Goal: Task Accomplishment & Management: Use online tool/utility

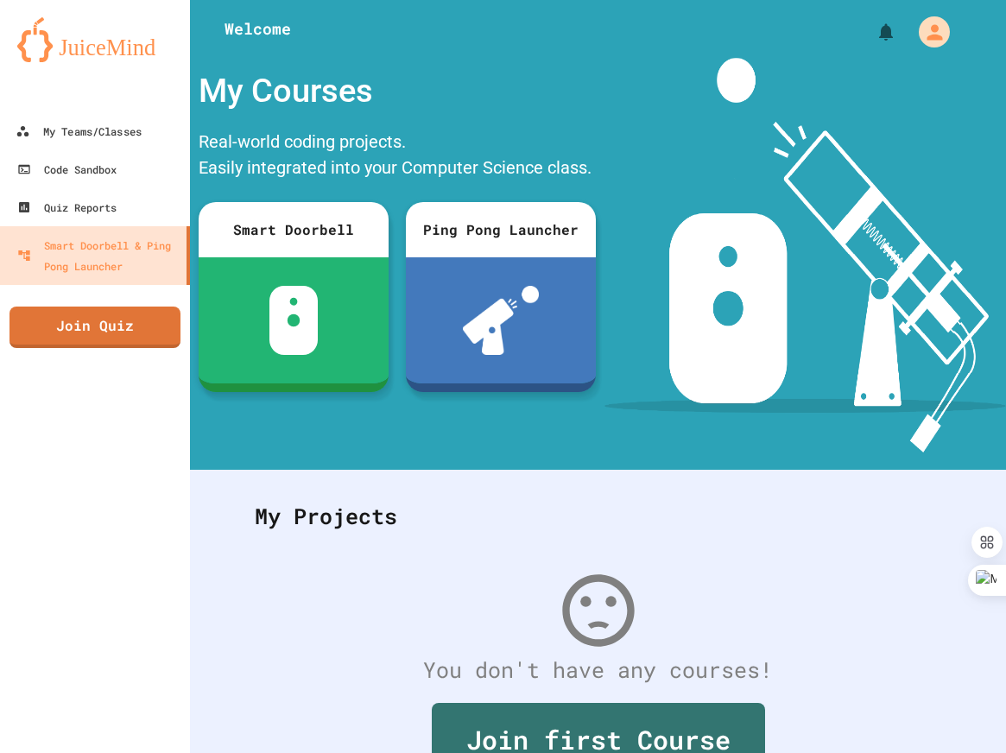
click at [47, 105] on div at bounding box center [95, 95] width 190 height 35
click at [59, 130] on div "My Teams/Classes" at bounding box center [78, 132] width 127 height 22
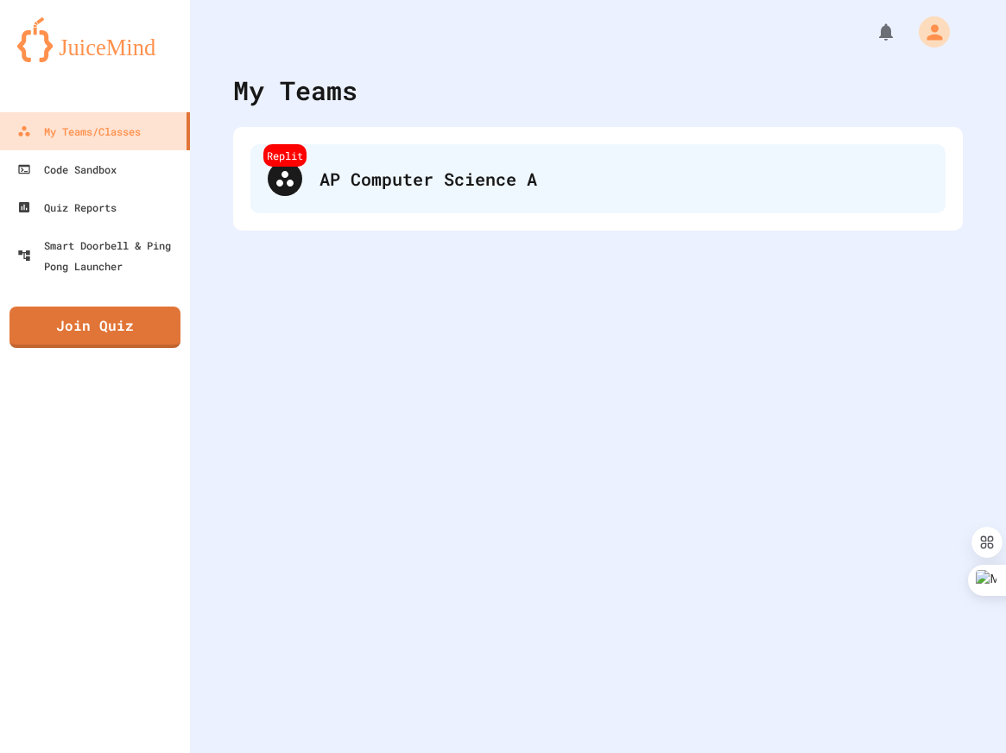
click at [723, 176] on div "AP Computer Science A" at bounding box center [624, 179] width 609 height 26
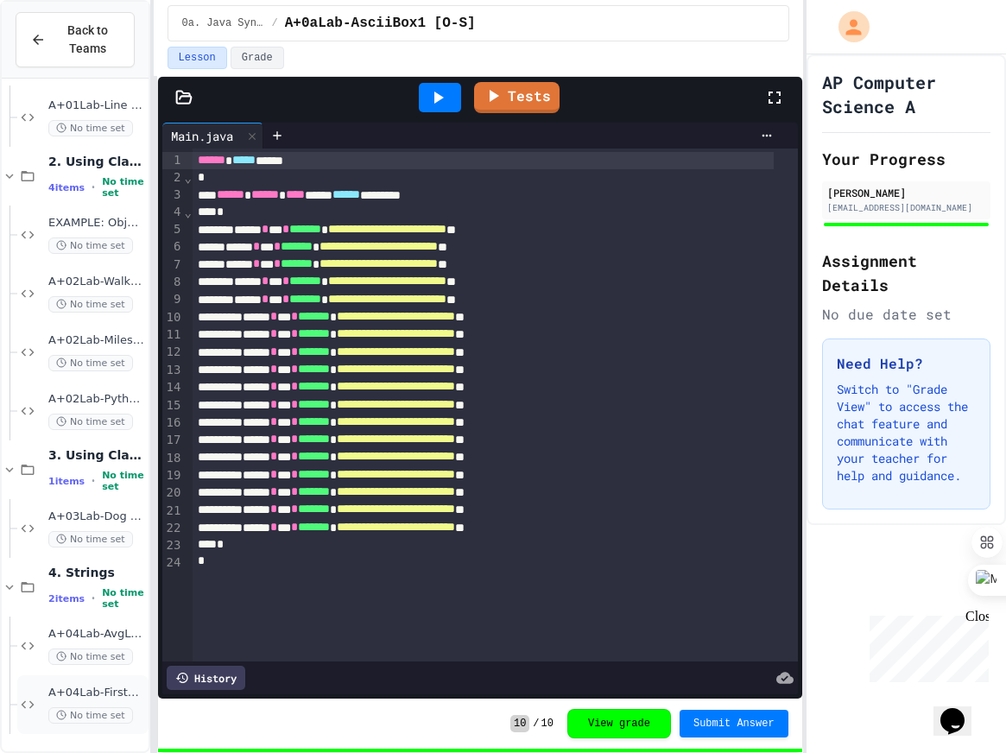
click at [33, 691] on div "A+04Lab-FirstLast [O-S] No time set" at bounding box center [82, 705] width 131 height 59
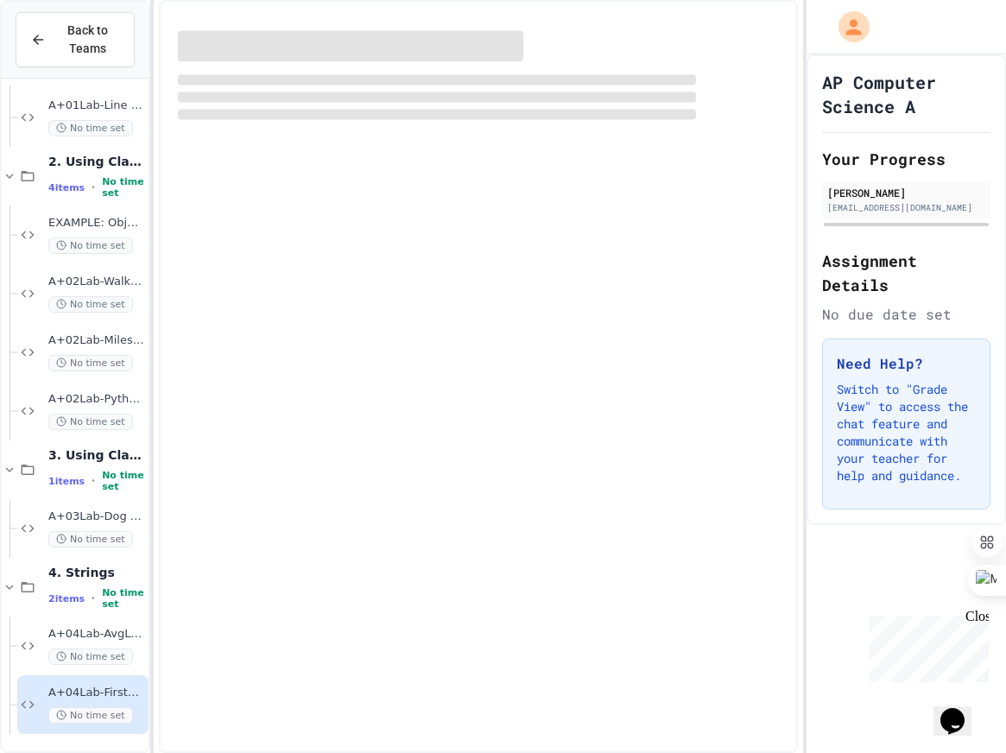
scroll to position [751, 0]
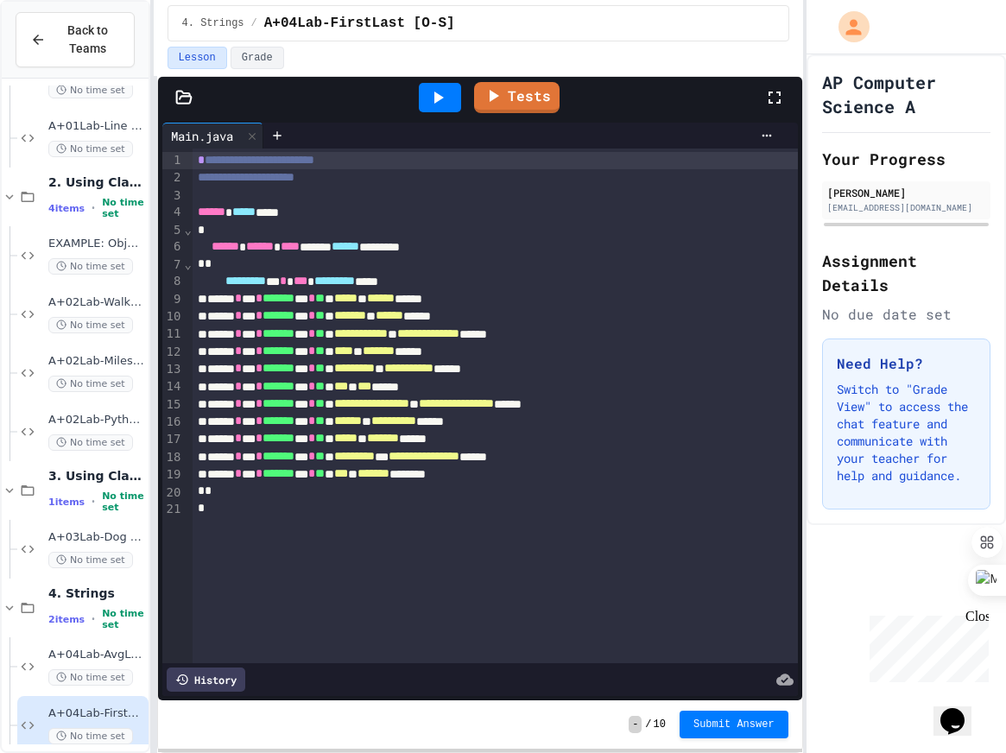
click at [168, 114] on div "Tests" at bounding box center [480, 97] width 644 height 41
click at [172, 106] on div "Tests" at bounding box center [480, 97] width 644 height 41
click at [190, 93] on icon at bounding box center [183, 97] width 17 height 17
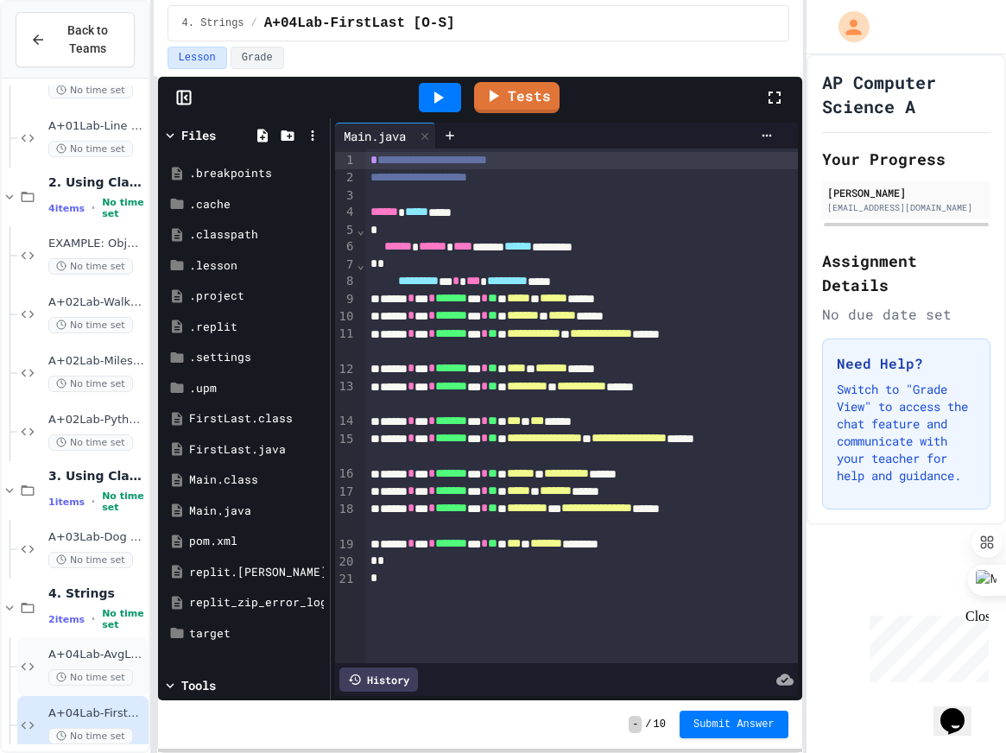
click at [53, 657] on span "A+04Lab-AvgLen [O-S]" at bounding box center [96, 655] width 97 height 15
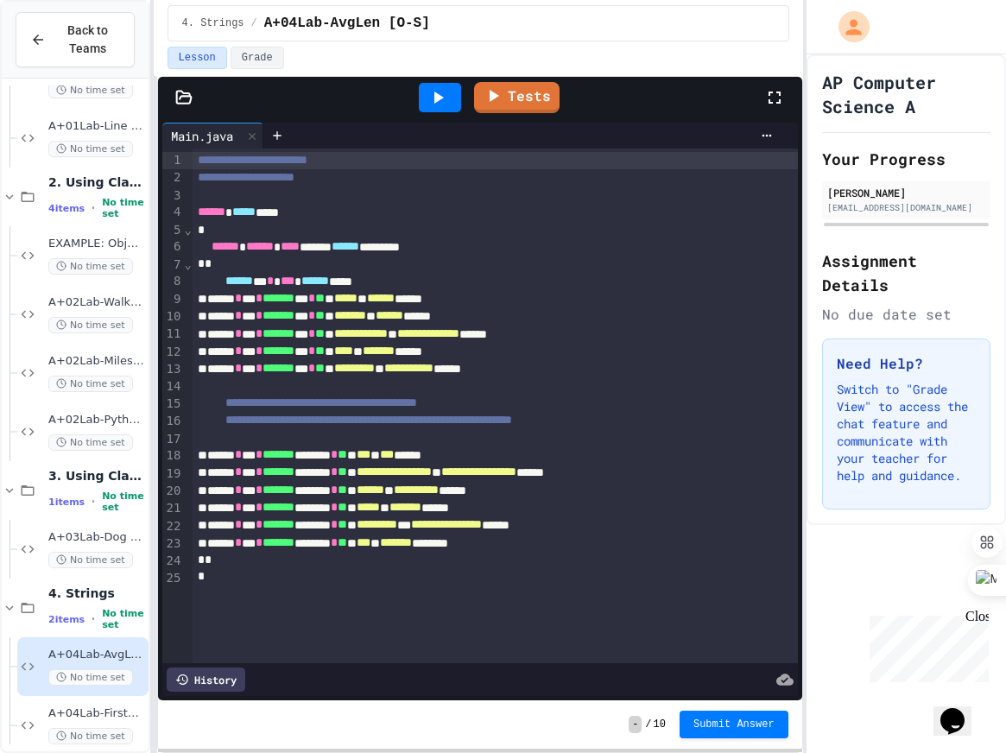
click at [184, 101] on icon at bounding box center [183, 97] width 17 height 17
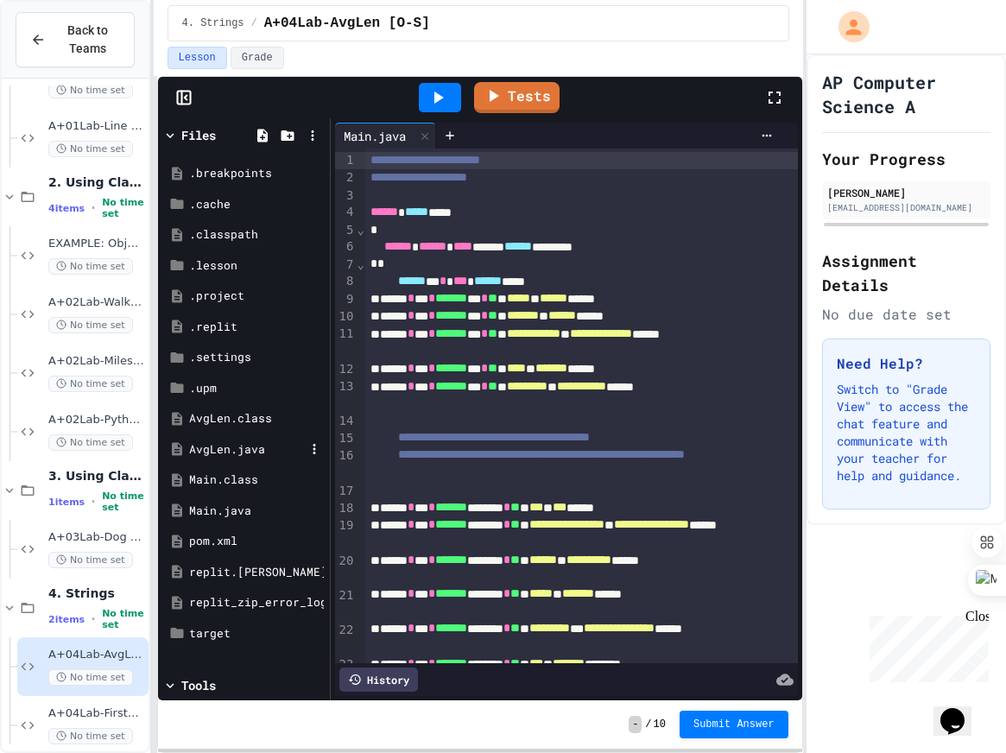
click at [210, 444] on div "AvgLen.java" at bounding box center [247, 449] width 116 height 17
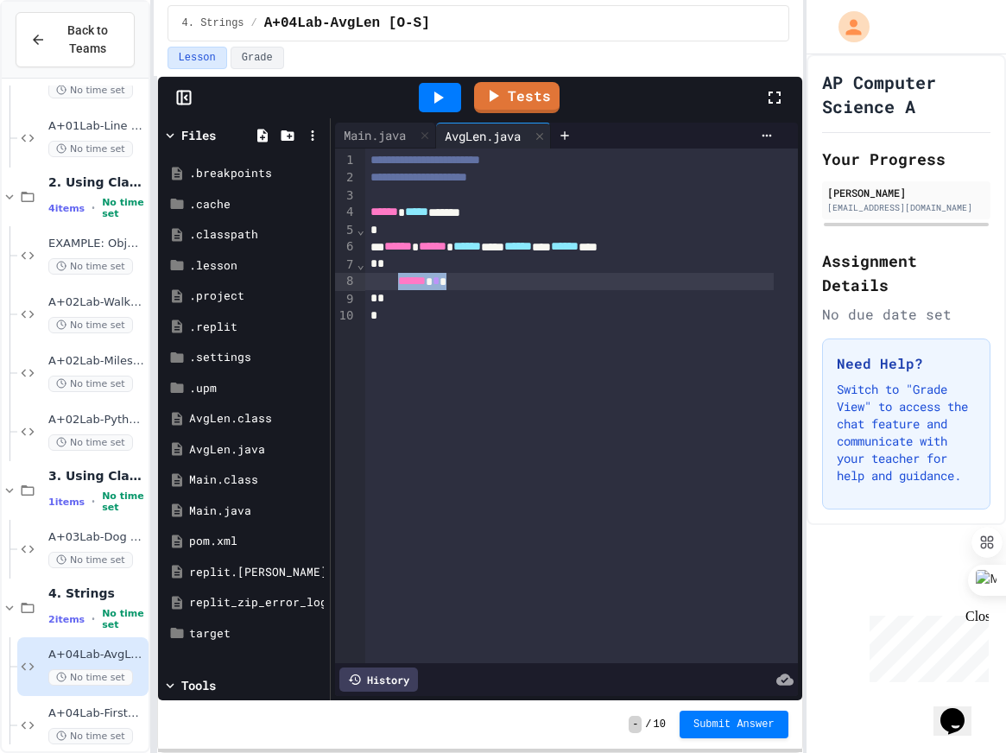
drag, startPoint x: 485, startPoint y: 277, endPoint x: 416, endPoint y: 276, distance: 69.1
click at [416, 276] on div "****** * *" at bounding box center [569, 281] width 409 height 17
click at [441, 407] on div "**********" at bounding box center [581, 406] width 433 height 515
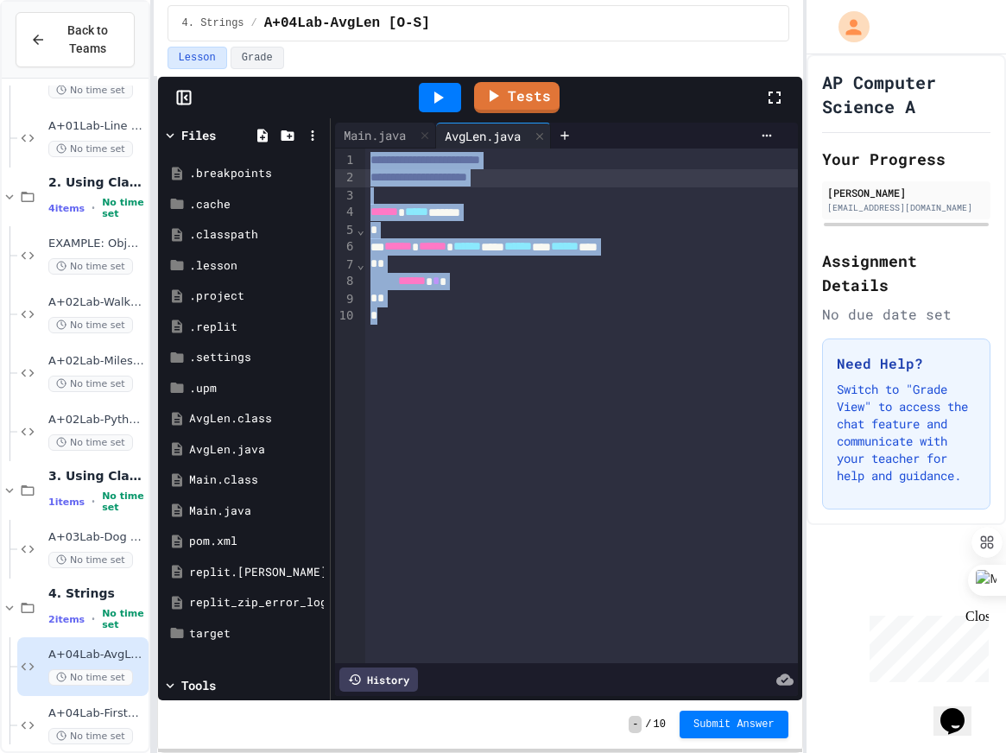
drag, startPoint x: 456, startPoint y: 337, endPoint x: 241, endPoint y: 111, distance: 311.6
click at [279, 92] on div "**********" at bounding box center [480, 389] width 644 height 624
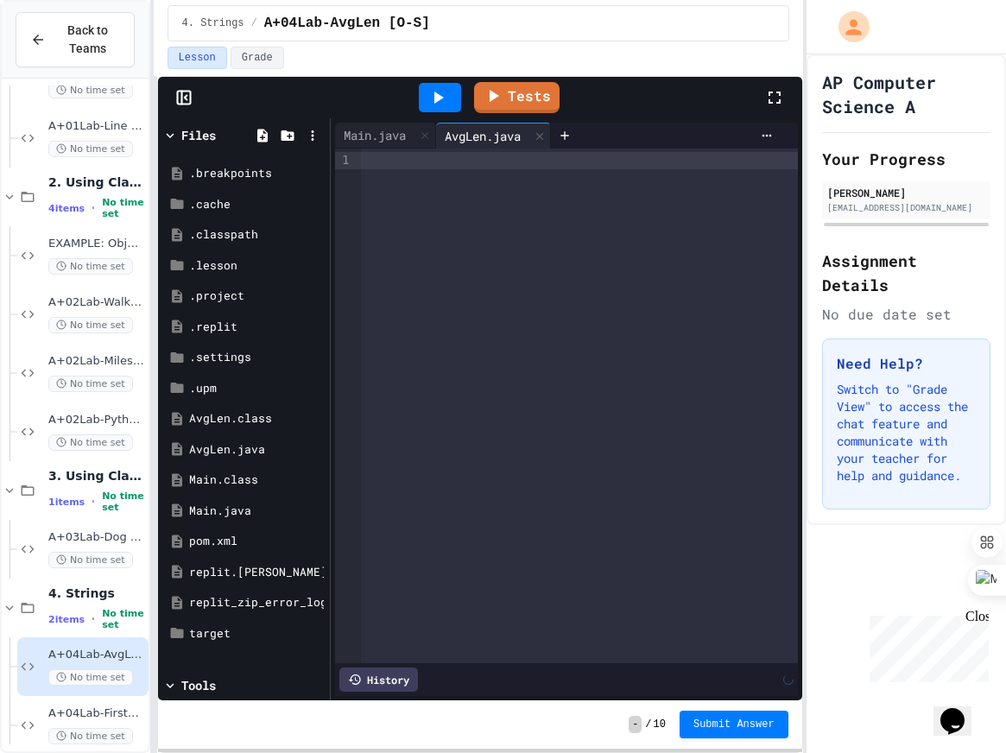
paste div
click at [617, 201] on div at bounding box center [579, 406] width 437 height 515
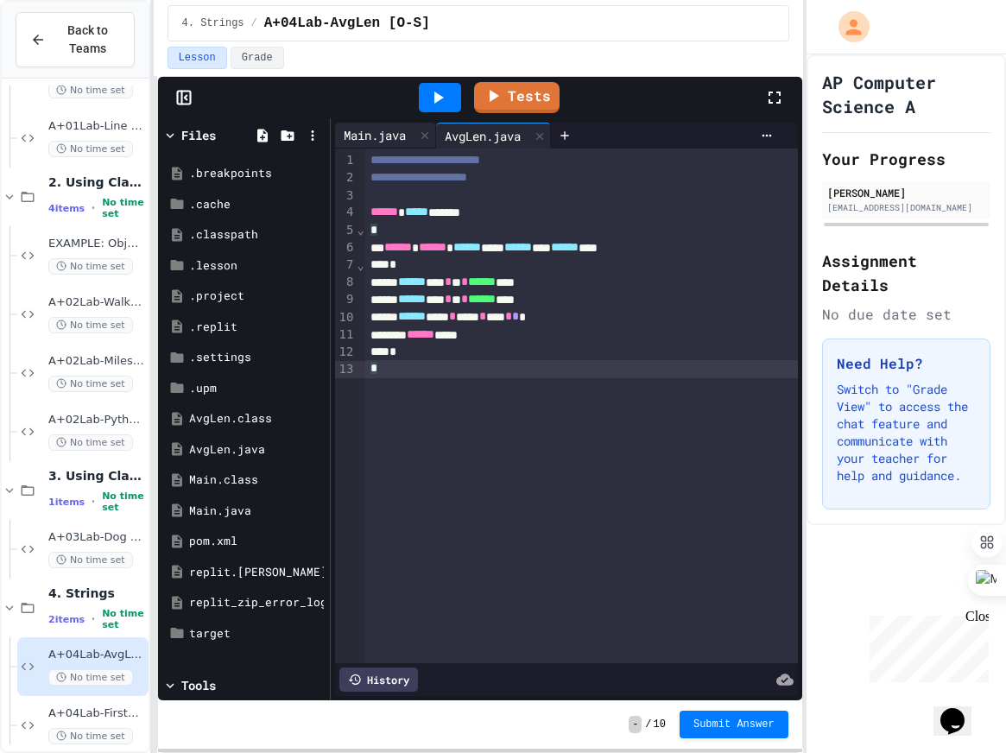
click at [389, 135] on div "Main.java" at bounding box center [374, 135] width 79 height 18
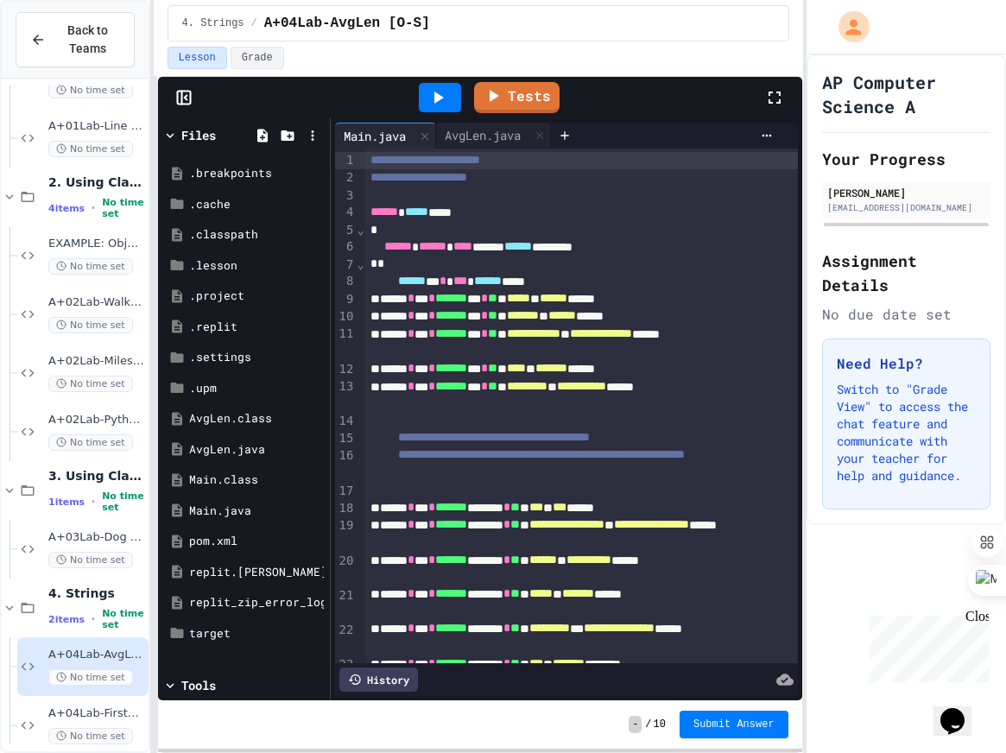
click at [579, 346] on div "**********" at bounding box center [563, 343] width 396 height 35
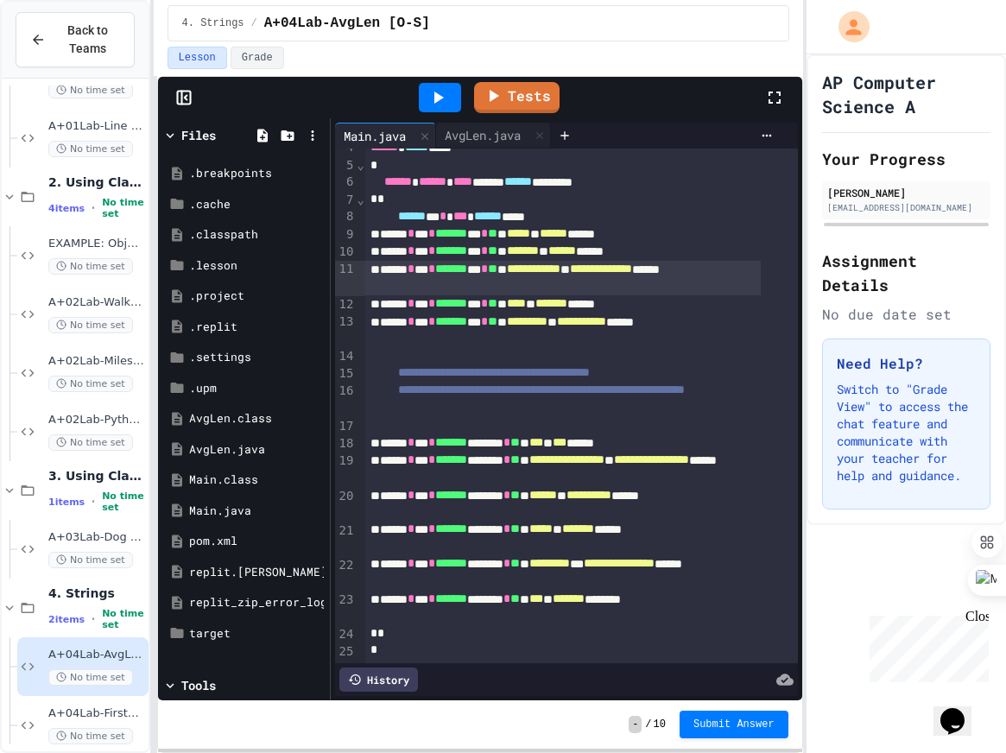
scroll to position [91, 0]
click at [456, 87] on div at bounding box center [440, 97] width 42 height 29
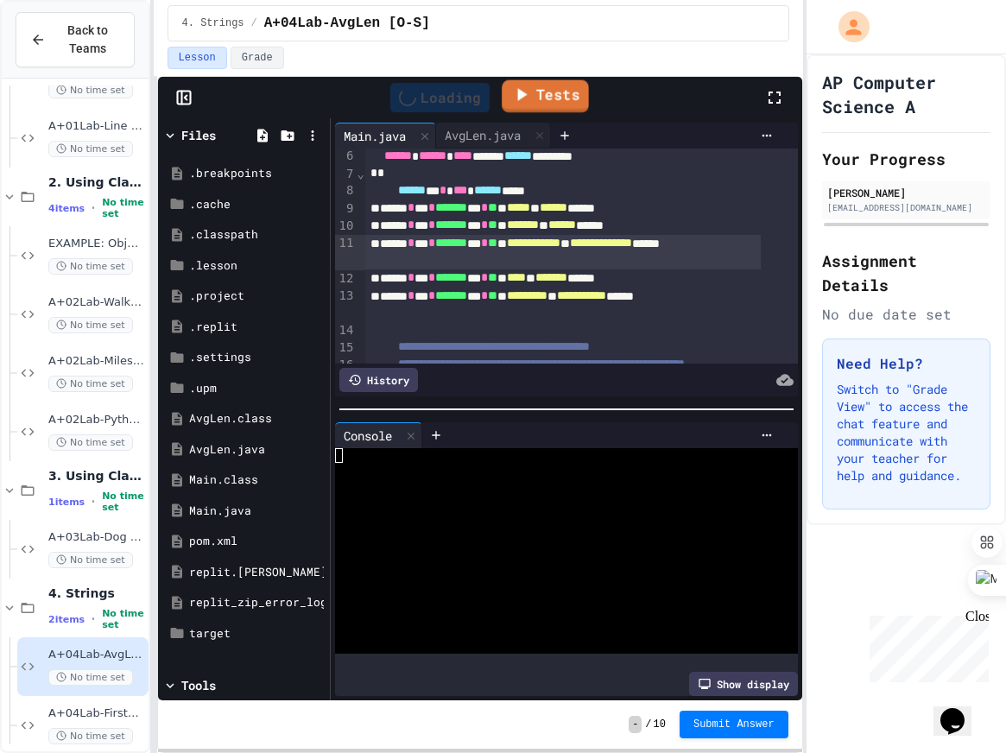
click at [543, 102] on link "Tests" at bounding box center [545, 96] width 87 height 33
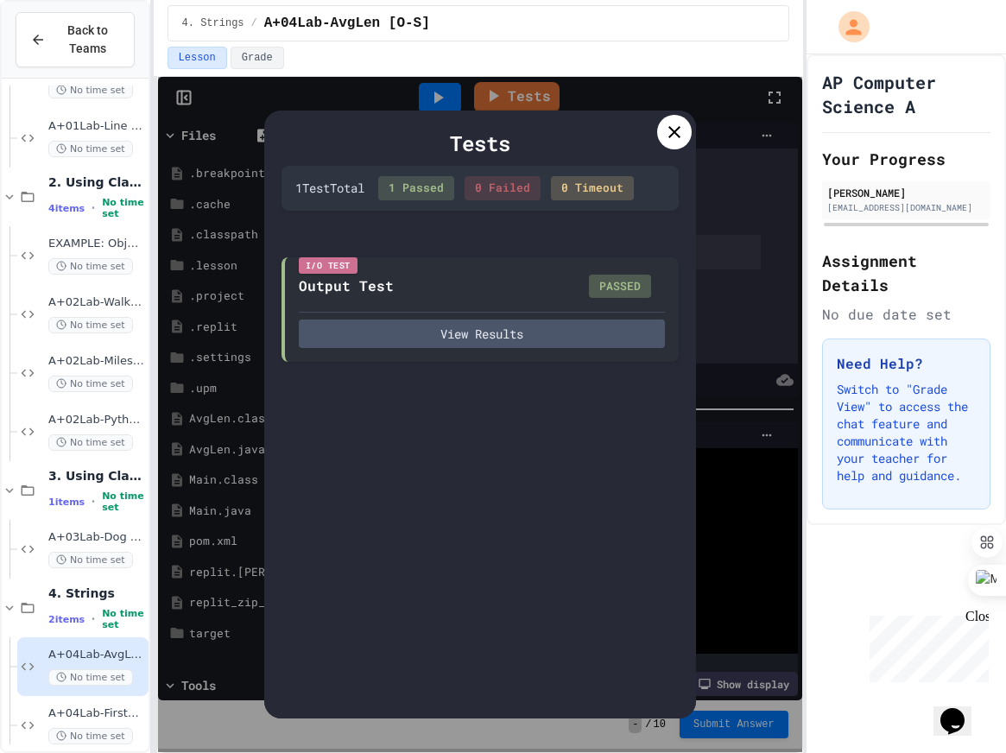
click at [688, 124] on div at bounding box center [674, 132] width 35 height 35
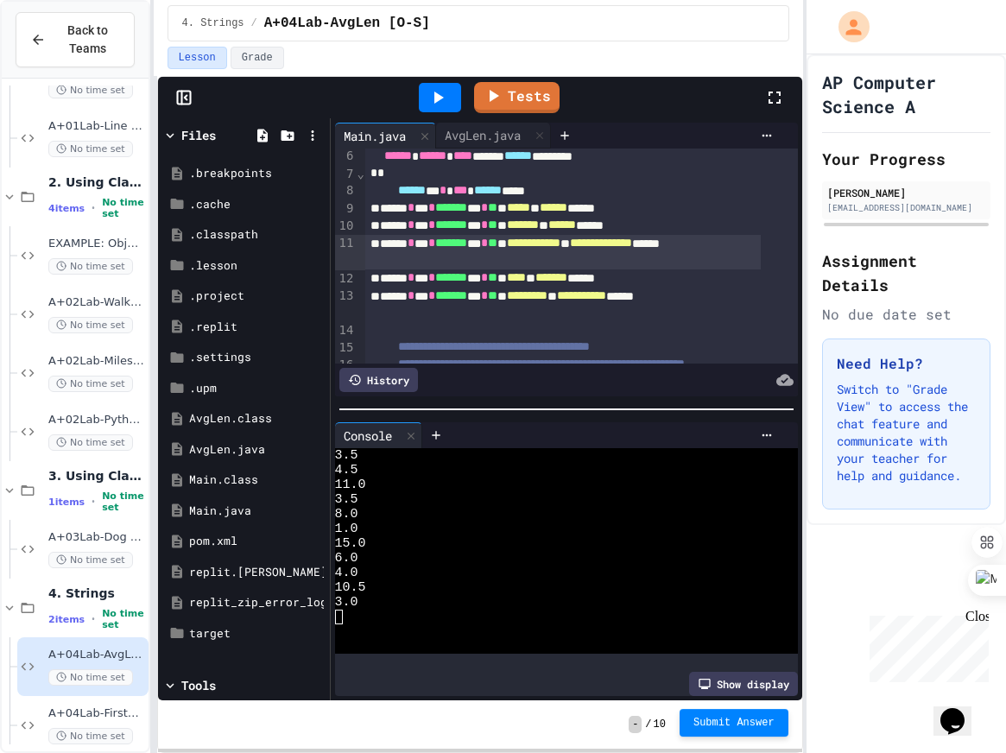
click at [714, 715] on button "Submit Answer" at bounding box center [734, 723] width 109 height 28
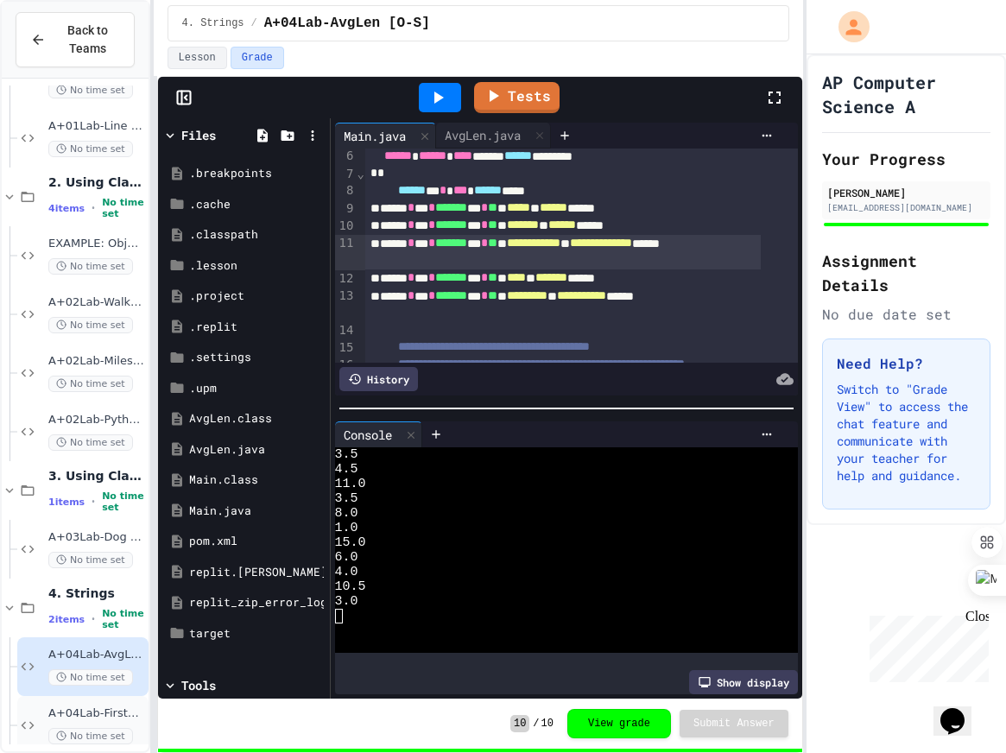
click at [81, 712] on span "A+04Lab-FirstLast [O-S]" at bounding box center [96, 714] width 97 height 15
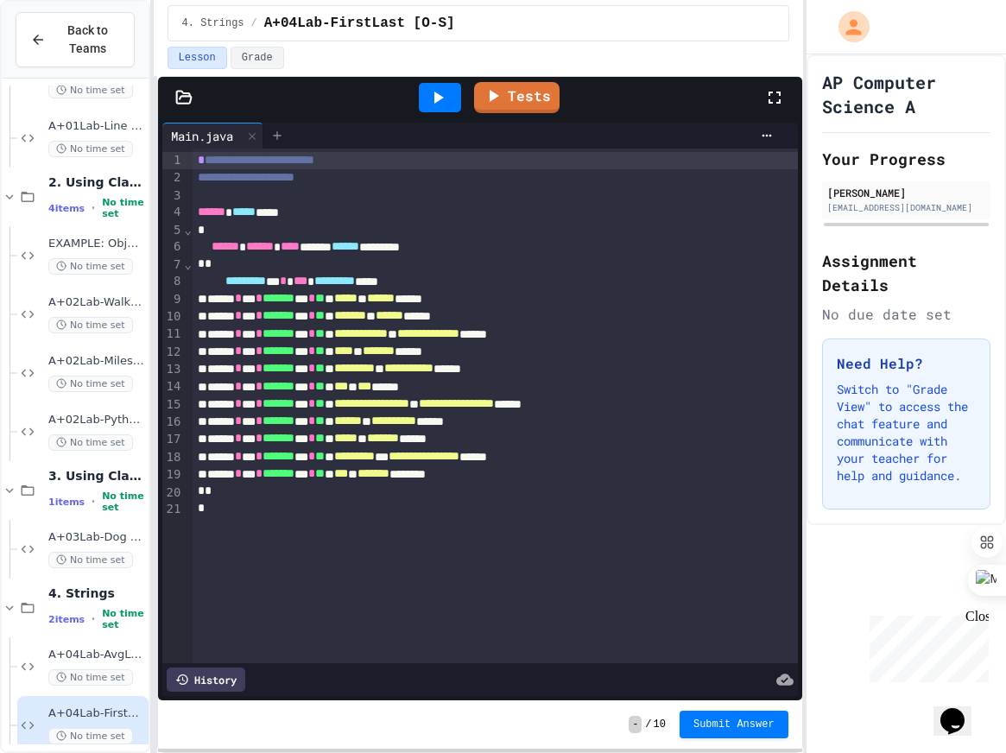
click at [277, 132] on icon at bounding box center [277, 136] width 14 height 14
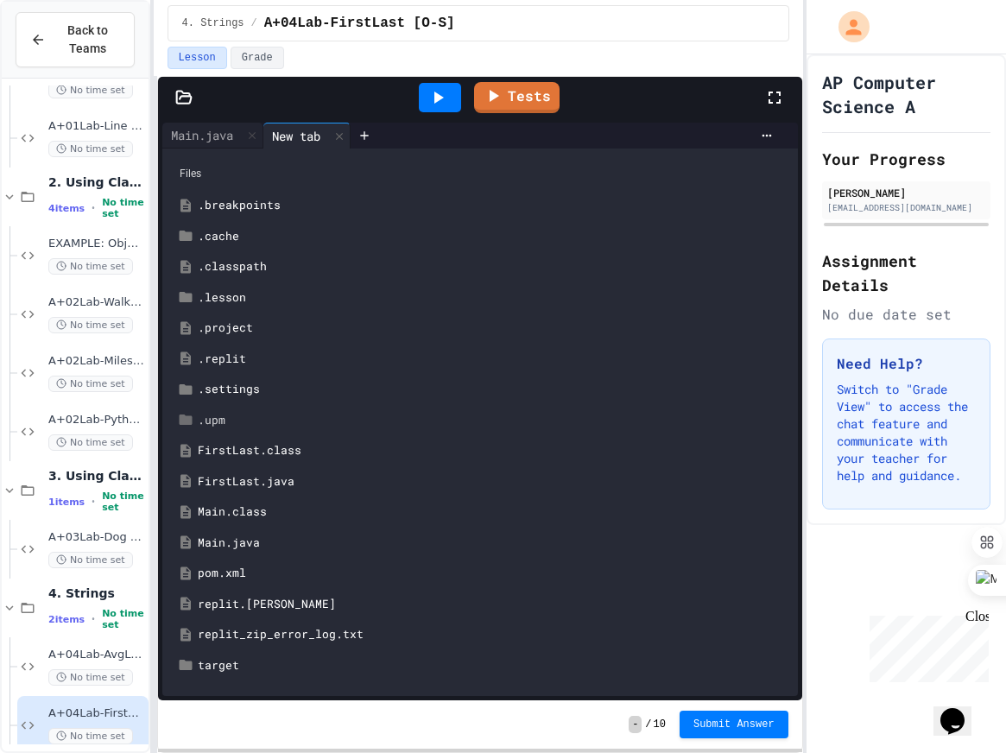
scroll to position [6, 0]
click at [270, 479] on div "FirstLast.java" at bounding box center [493, 481] width 590 height 17
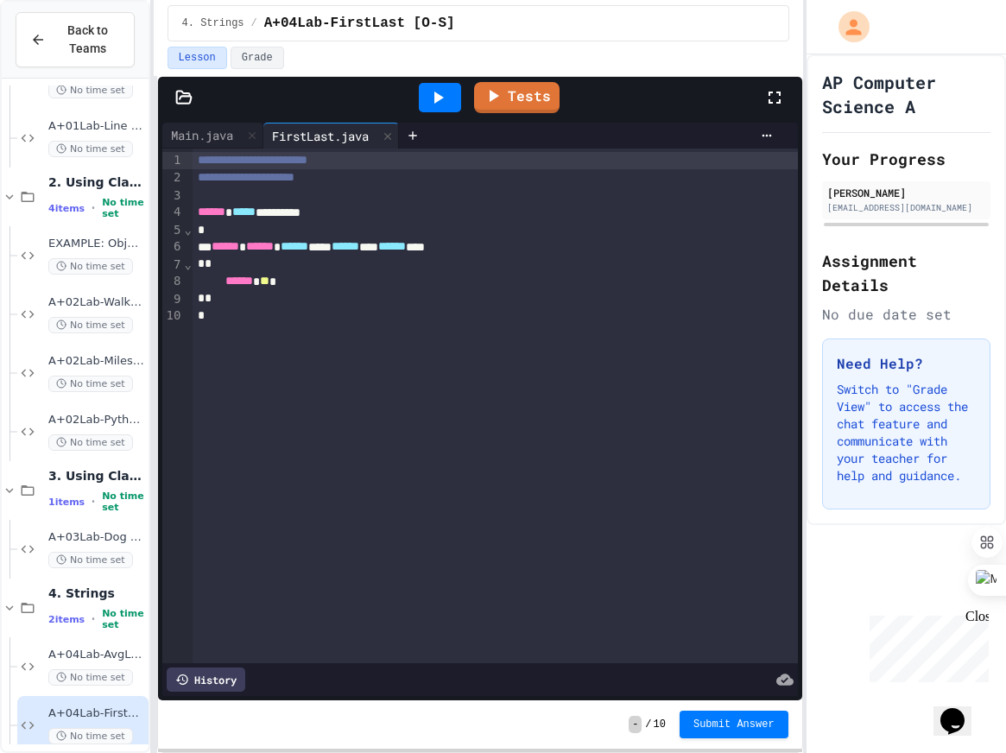
drag, startPoint x: 164, startPoint y: 279, endPoint x: 166, endPoint y: 289, distance: 10.5
click at [164, 282] on div "8" at bounding box center [173, 281] width 22 height 17
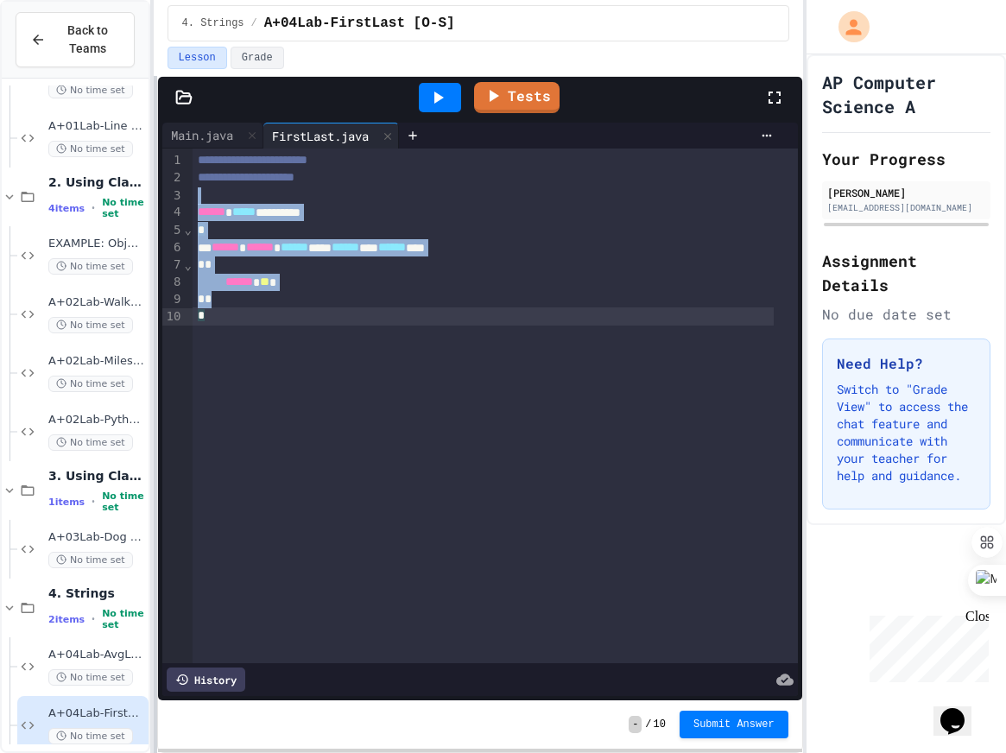
drag, startPoint x: 237, startPoint y: 339, endPoint x: 154, endPoint y: 128, distance: 226.5
click at [155, 135] on div "**********" at bounding box center [479, 414] width 650 height 677
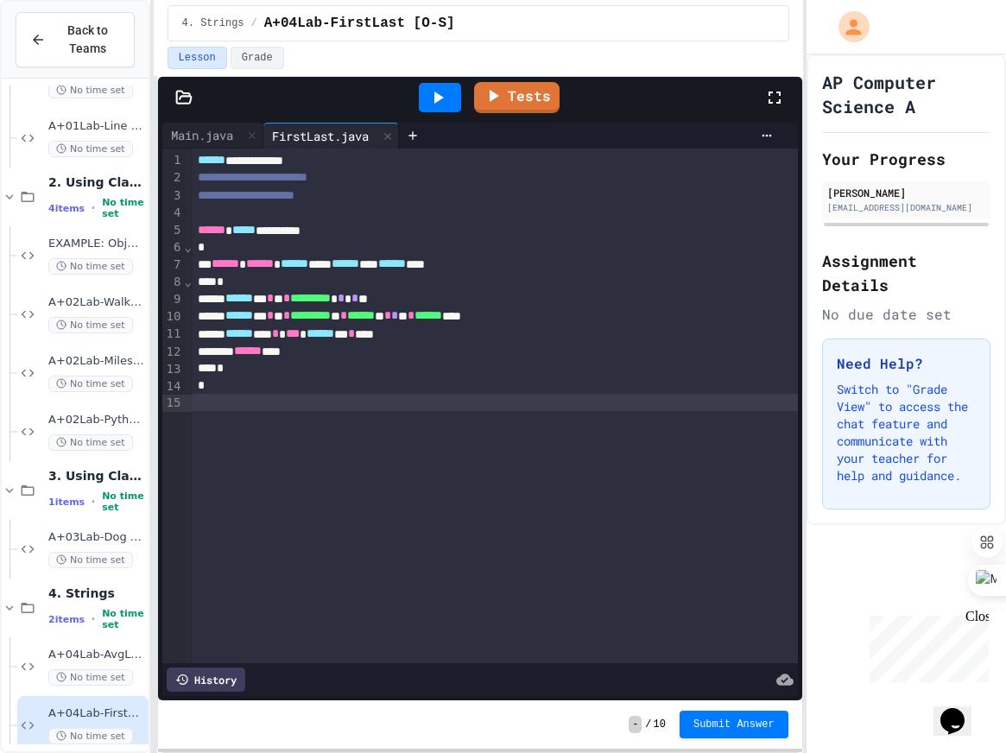
click at [487, 82] on div "Tests" at bounding box center [487, 97] width 555 height 47
click at [487, 87] on icon at bounding box center [494, 93] width 19 height 22
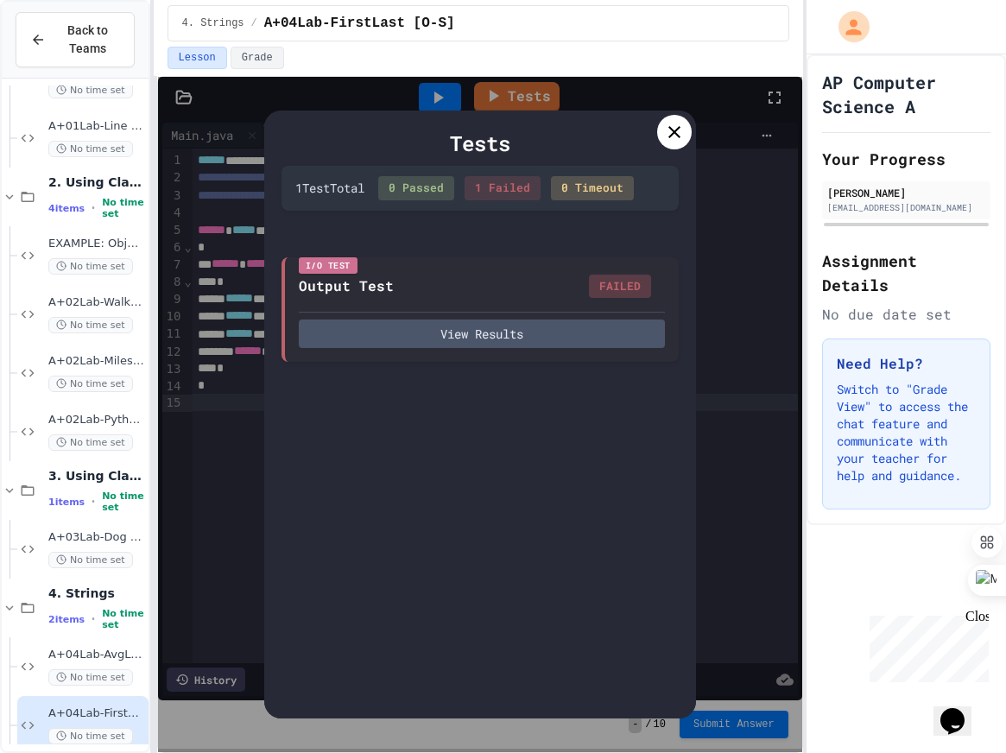
click at [669, 127] on icon at bounding box center [675, 132] width 12 height 12
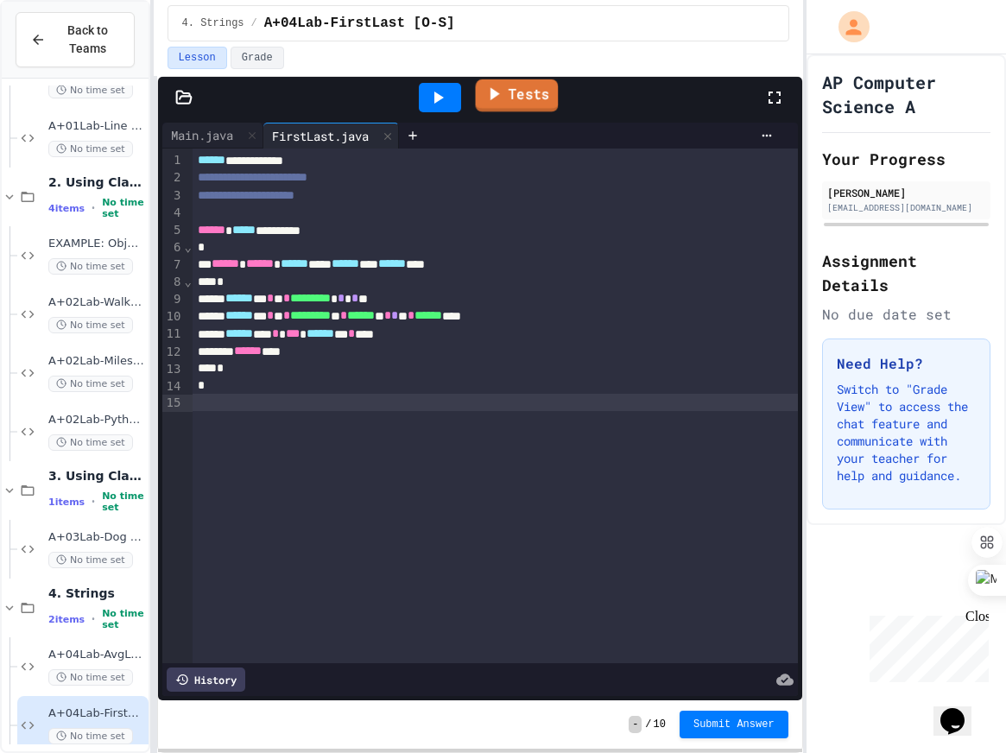
click at [518, 89] on link "Tests" at bounding box center [516, 95] width 83 height 33
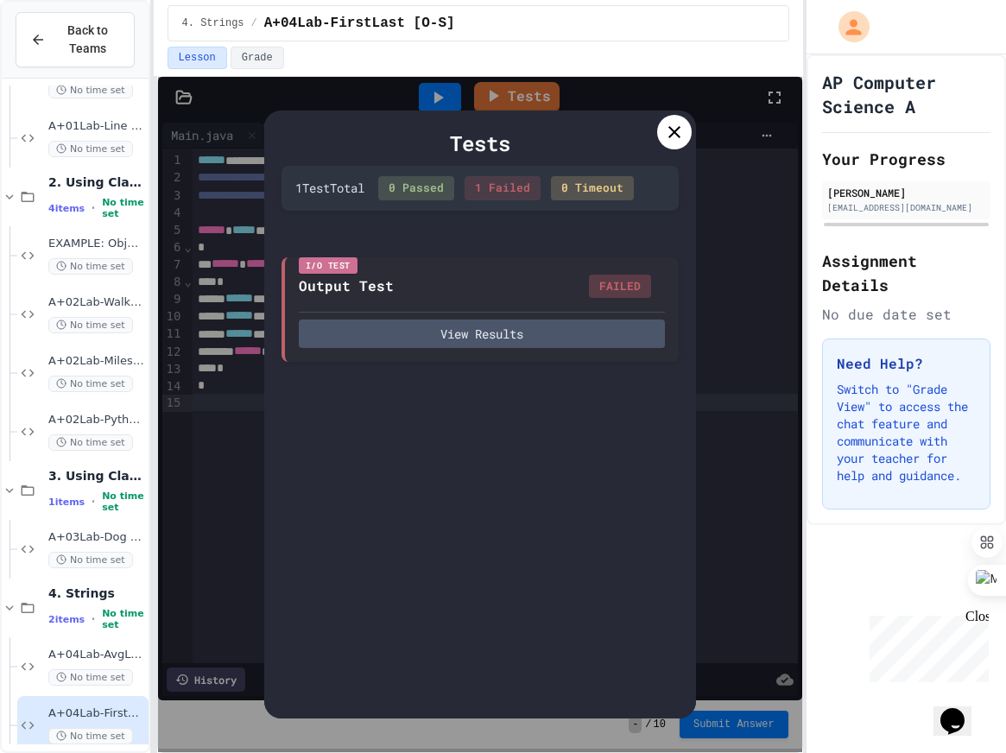
click at [685, 124] on div at bounding box center [674, 132] width 35 height 35
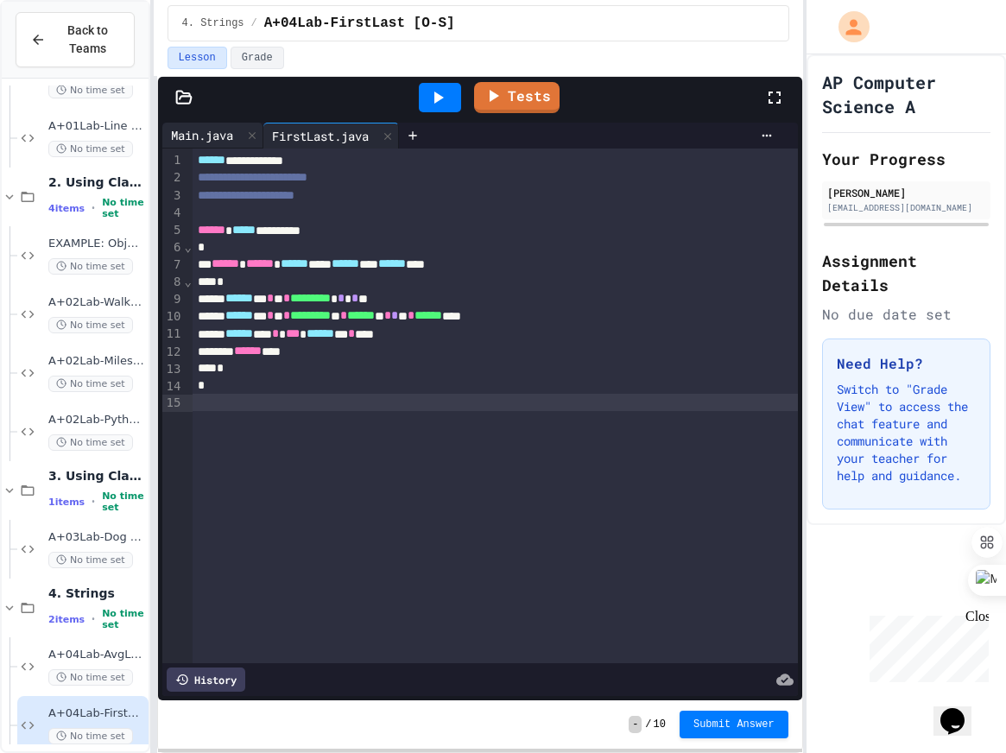
click at [222, 127] on div "Main.java" at bounding box center [201, 135] width 79 height 18
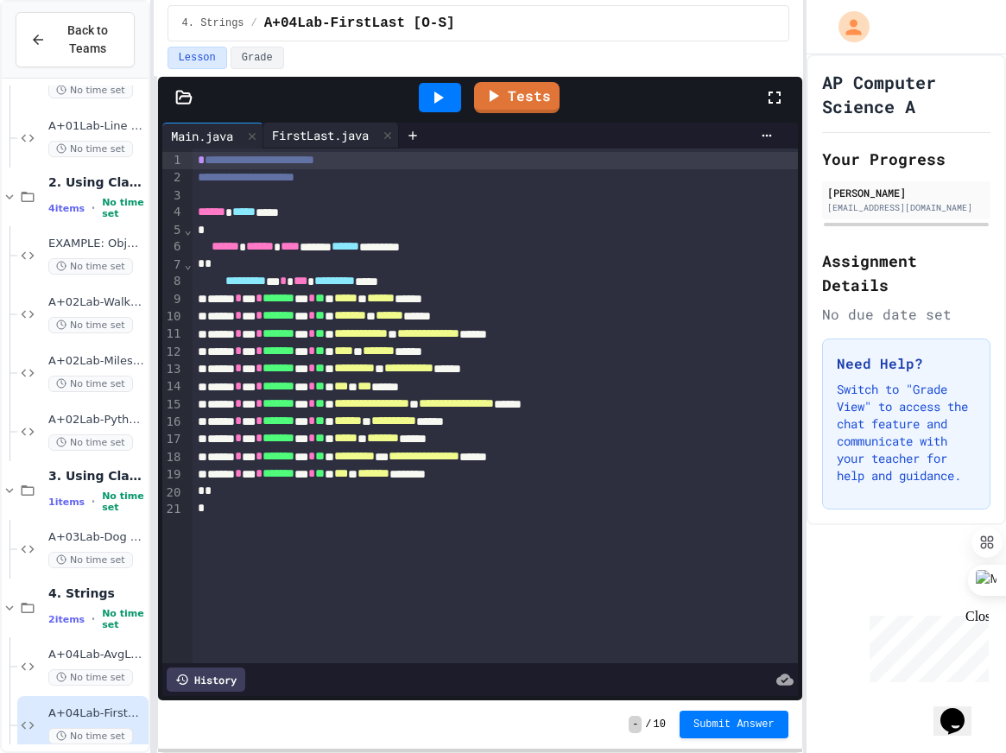
click at [316, 140] on div "FirstLast.java" at bounding box center [320, 135] width 114 height 18
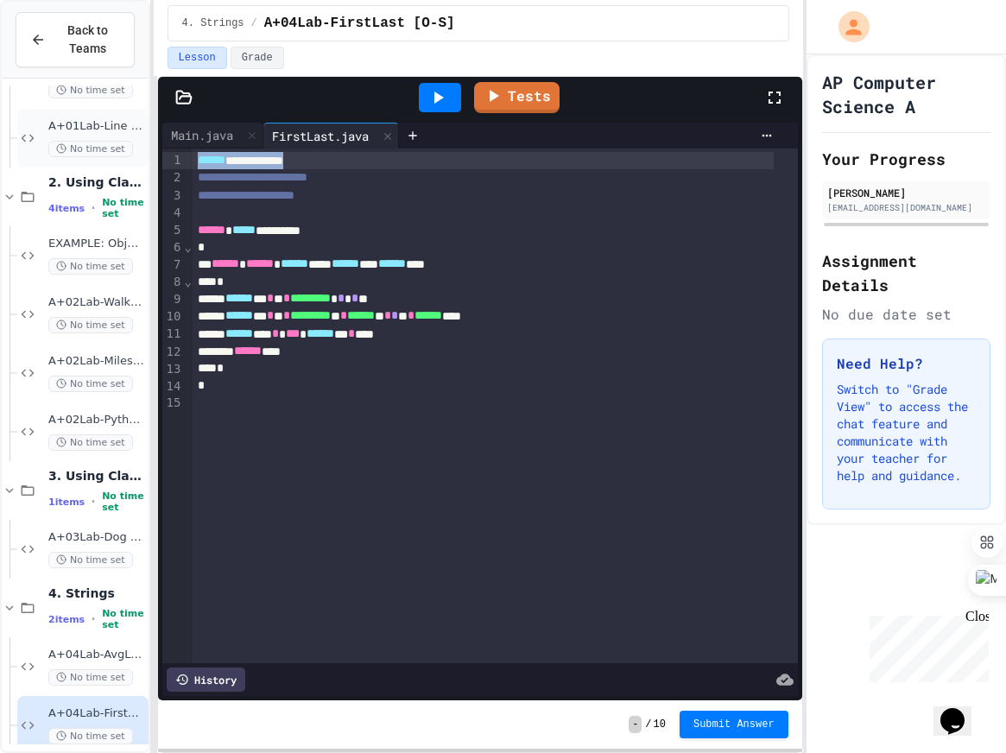
drag, startPoint x: 328, startPoint y: 164, endPoint x: 109, endPoint y: 154, distance: 219.7
click at [109, 154] on div "**********" at bounding box center [503, 376] width 1006 height 753
click at [500, 90] on icon at bounding box center [494, 93] width 19 height 22
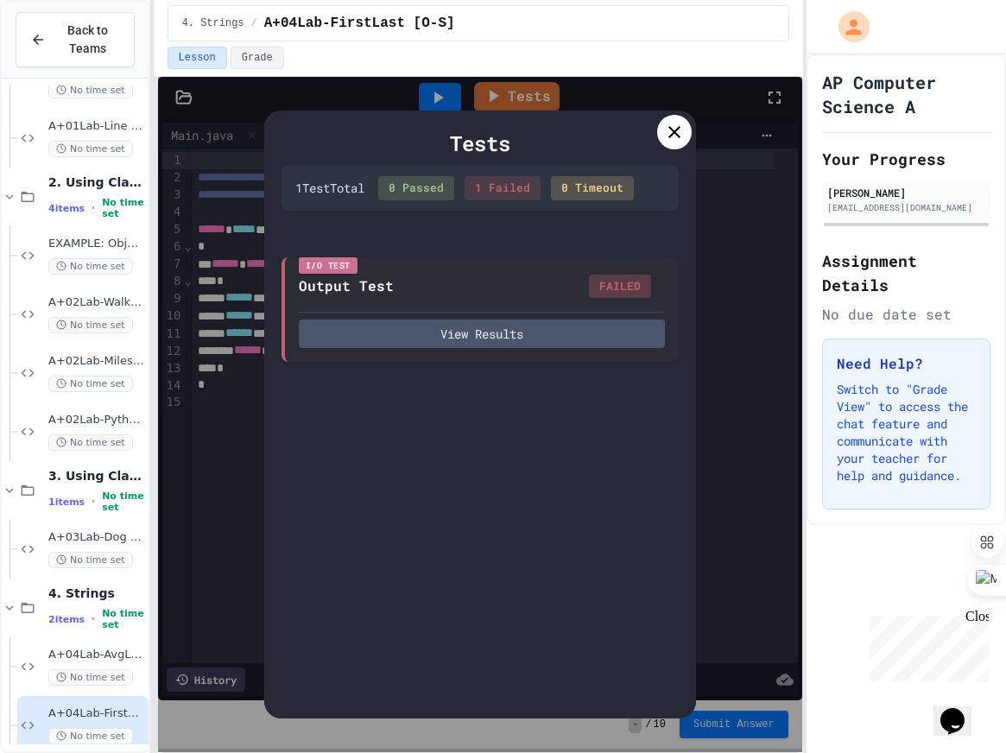
click at [676, 130] on icon at bounding box center [674, 132] width 21 height 21
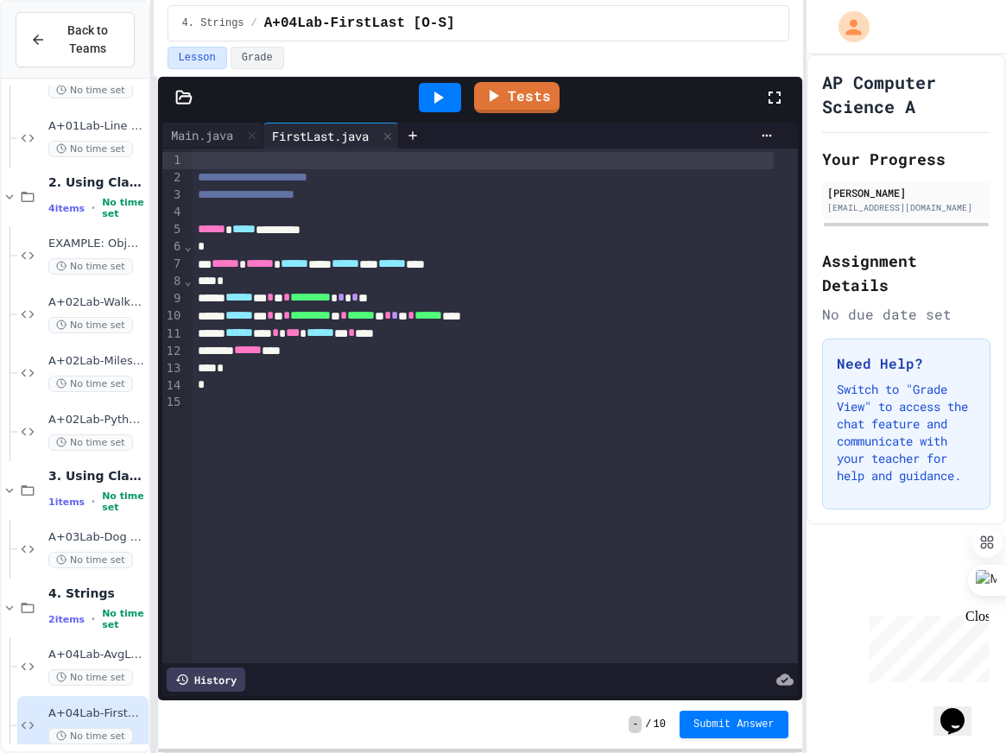
click at [201, 175] on span "**********" at bounding box center [253, 177] width 110 height 12
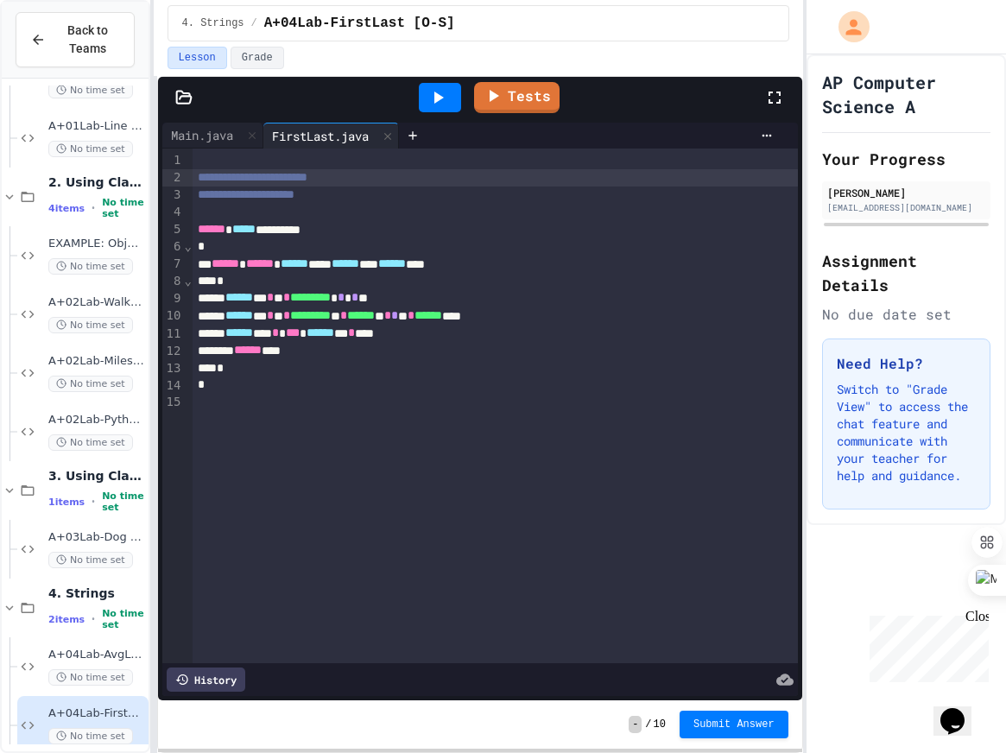
click at [193, 178] on div "**********" at bounding box center [496, 177] width 606 height 17
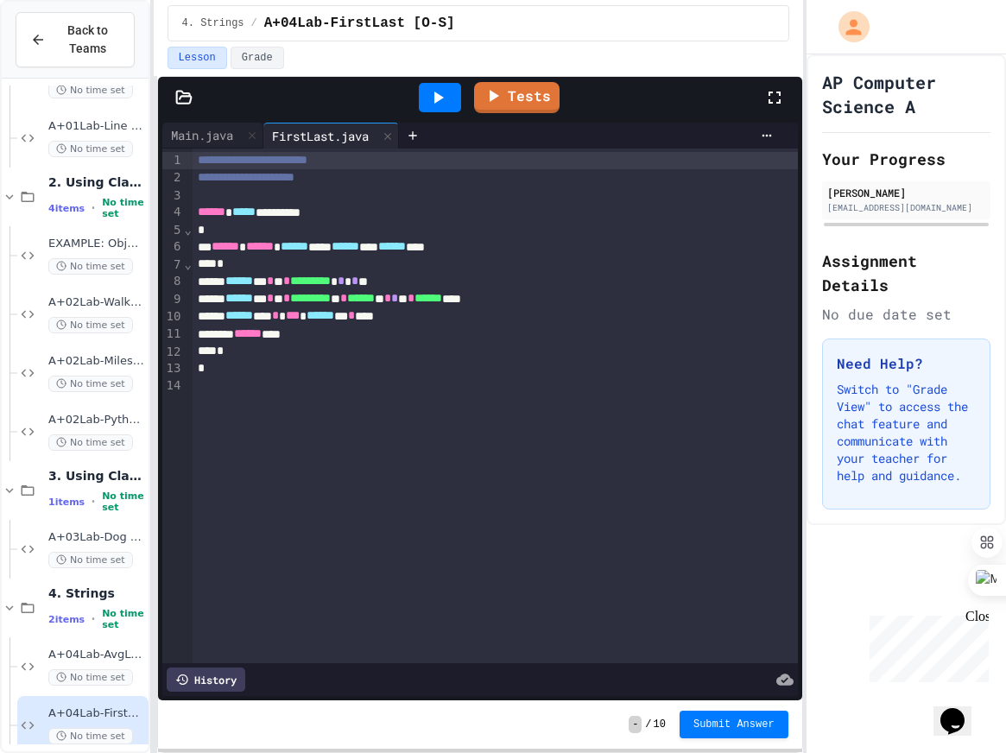
click at [530, 111] on div "Tests" at bounding box center [487, 97] width 555 height 47
click at [516, 96] on link "Tests" at bounding box center [516, 95] width 85 height 33
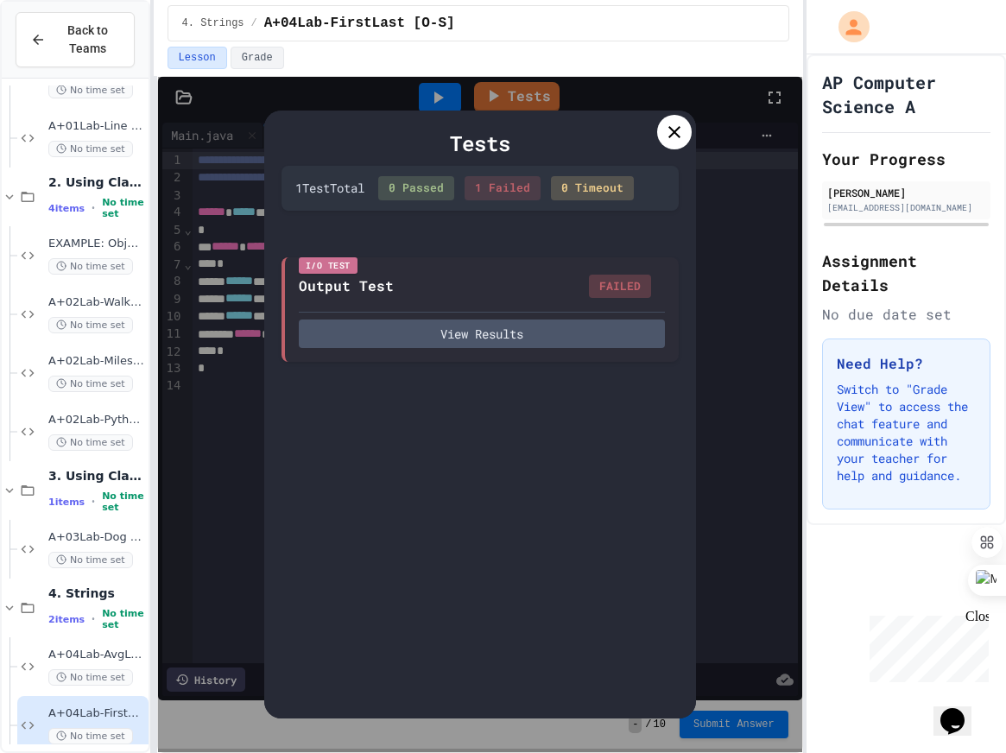
click at [675, 134] on icon at bounding box center [674, 132] width 21 height 21
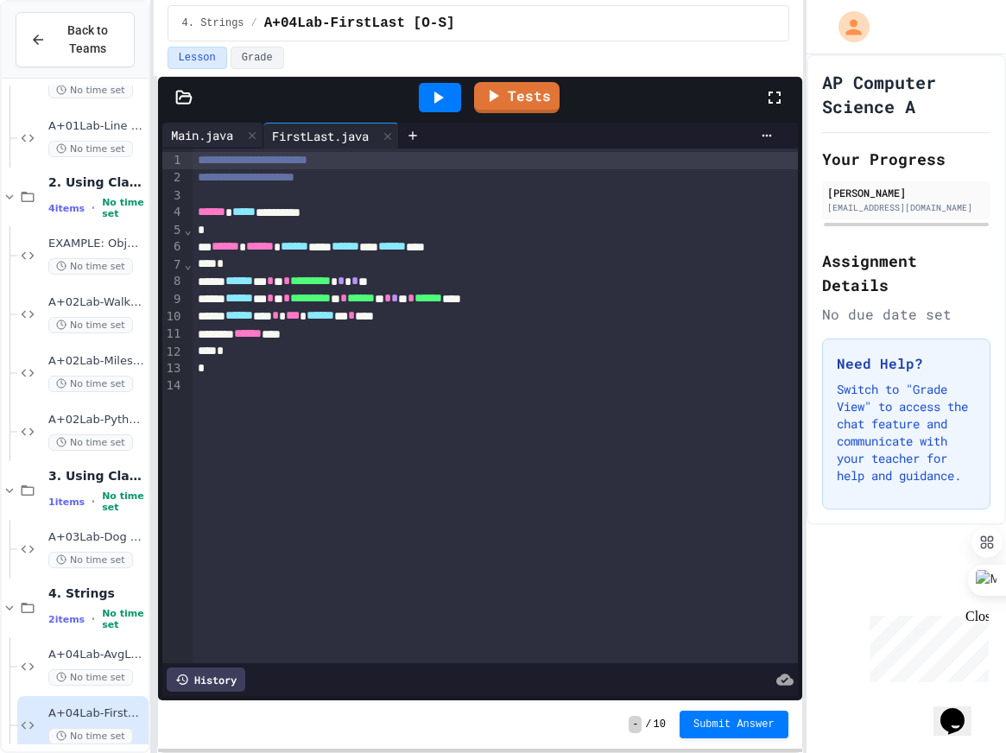
click at [212, 133] on div "Main.java" at bounding box center [201, 135] width 79 height 18
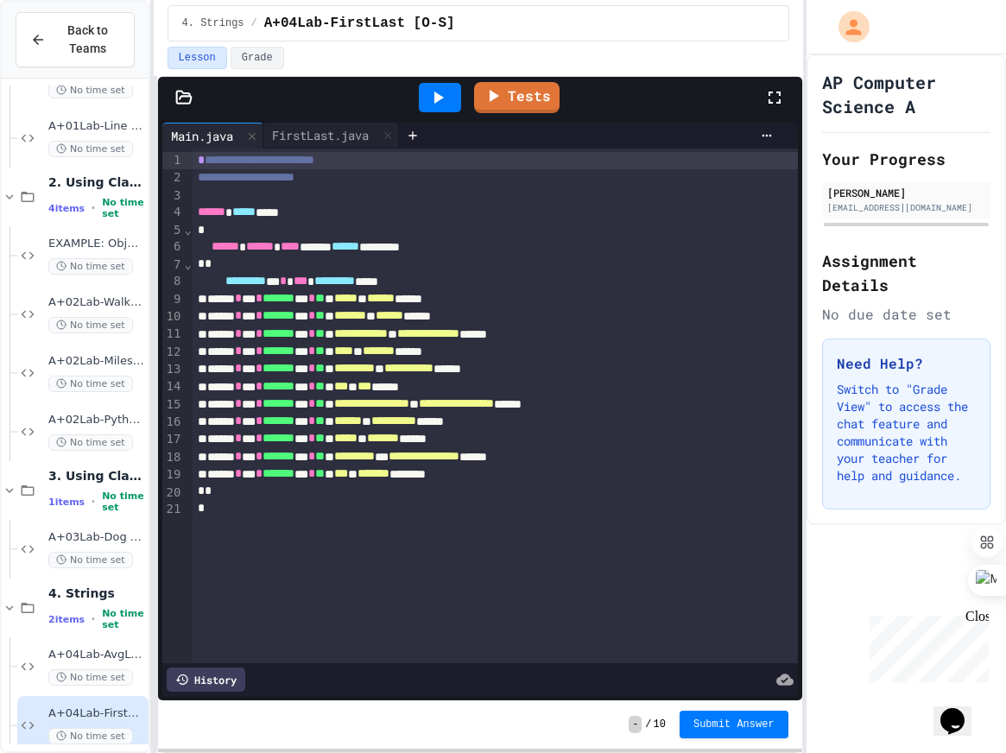
click at [205, 160] on span "**********" at bounding box center [260, 160] width 110 height 12
click at [511, 90] on link "Tests" at bounding box center [516, 96] width 87 height 33
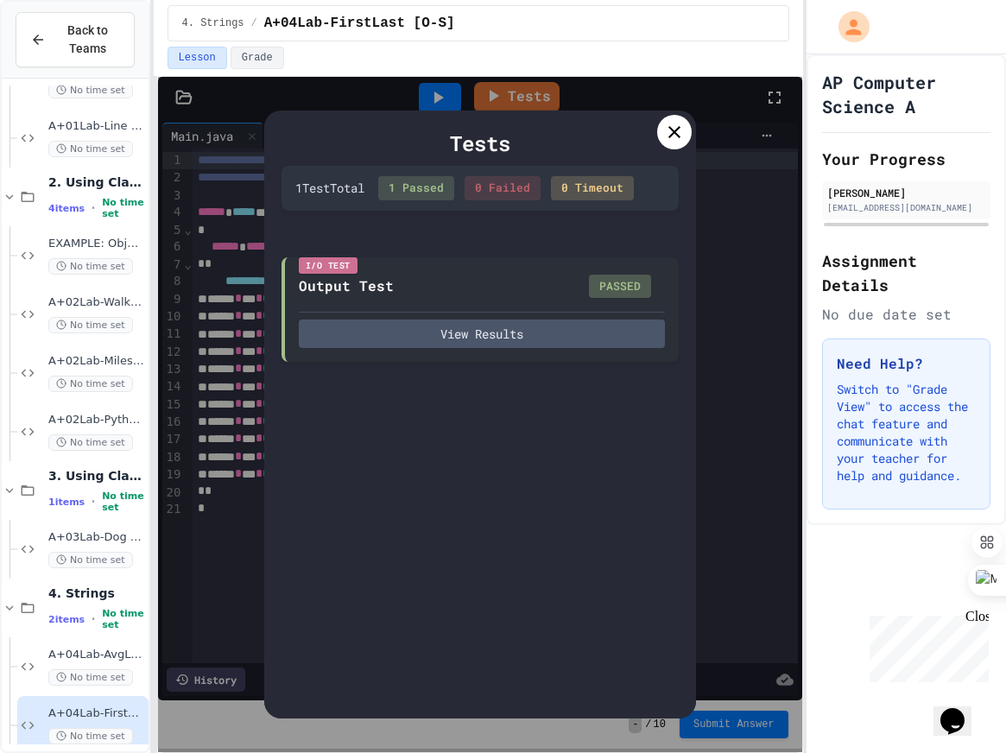
click at [664, 124] on icon at bounding box center [674, 132] width 21 height 21
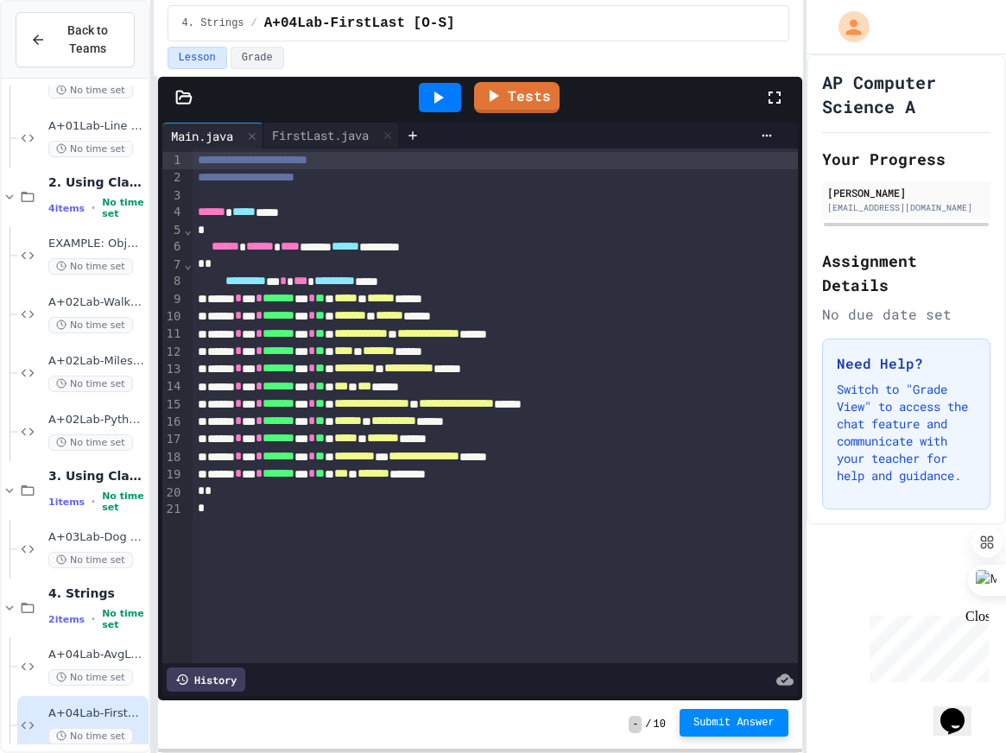
click at [741, 730] on button "Submit Answer" at bounding box center [734, 723] width 109 height 28
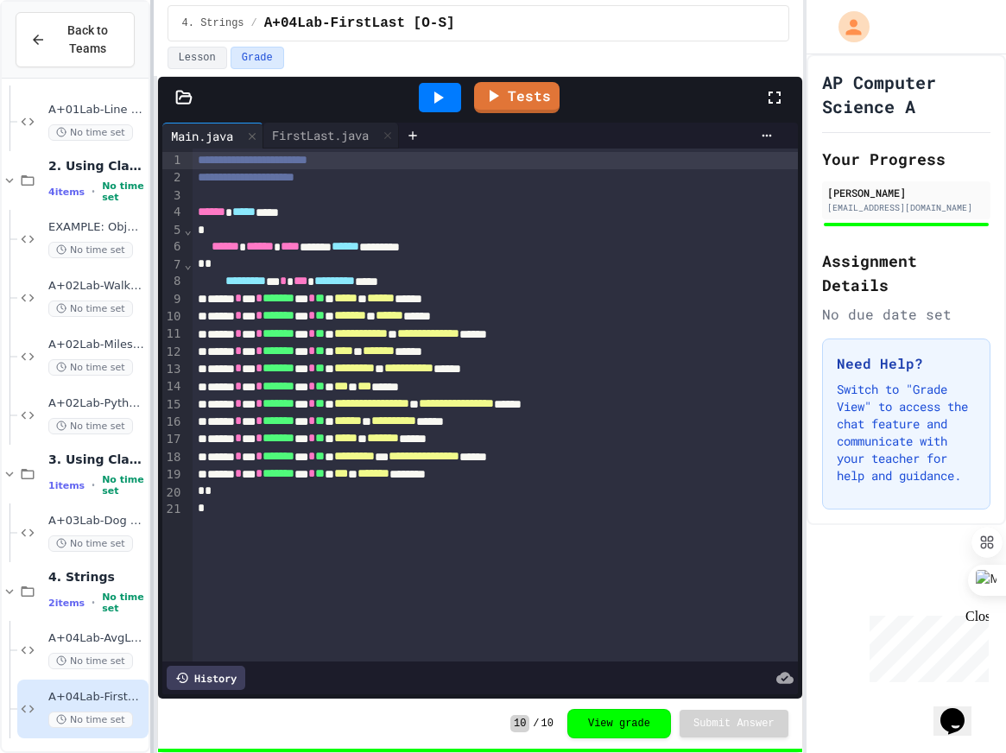
scroll to position [771, 0]
